Goal: Task Accomplishment & Management: Manage account settings

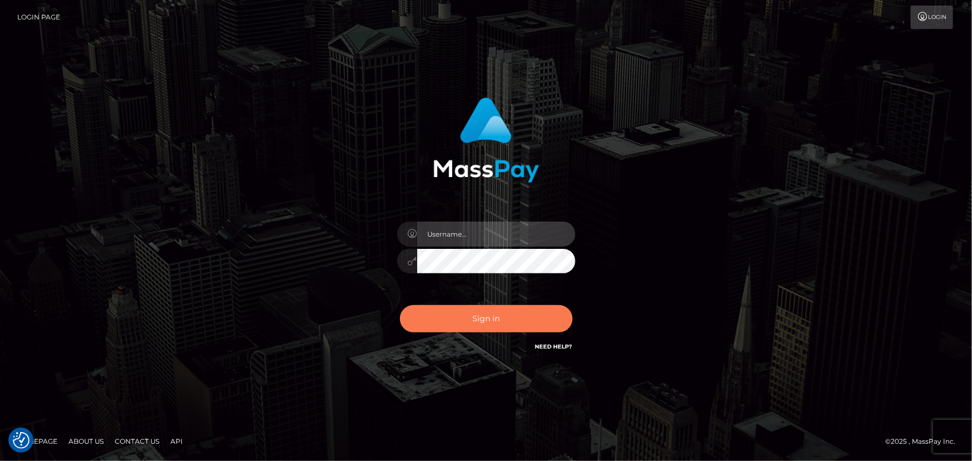
type input "Maria.spree"
click at [462, 310] on button "Sign in" at bounding box center [486, 318] width 173 height 27
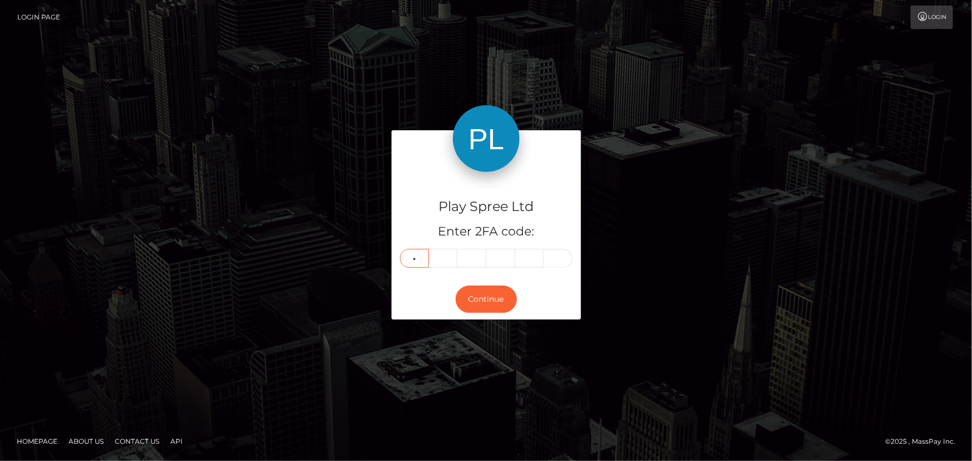
type input "1"
type input "8"
type input "0"
type input "3"
type input "6"
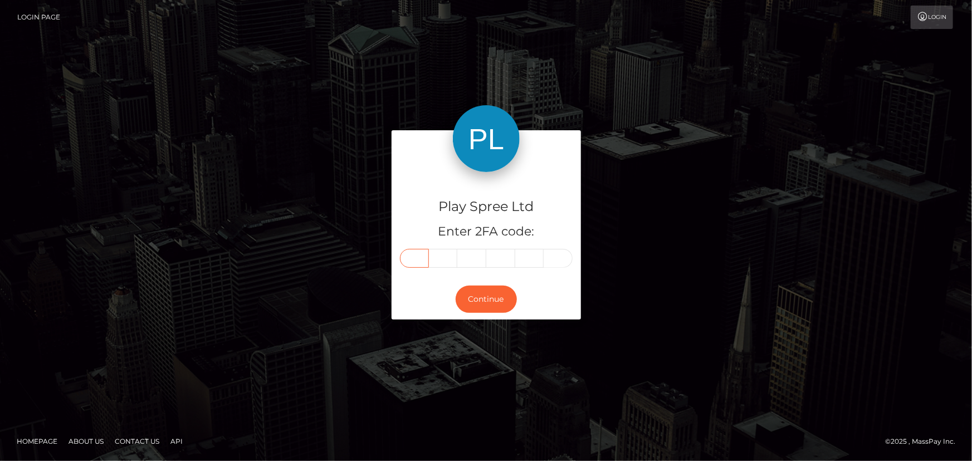
type input "1"
type input "2"
type input "1"
type input "2"
type input "8"
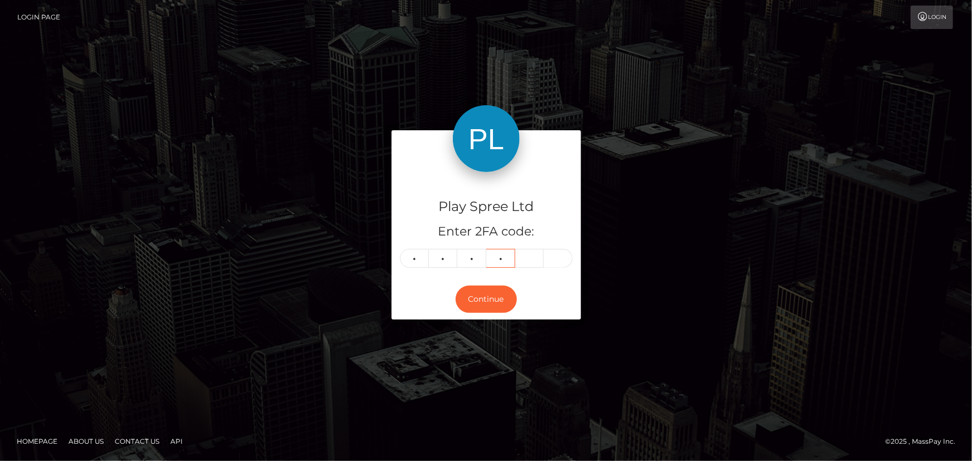
type input "0"
type input "3"
type input "6"
